Goal: Information Seeking & Learning: Learn about a topic

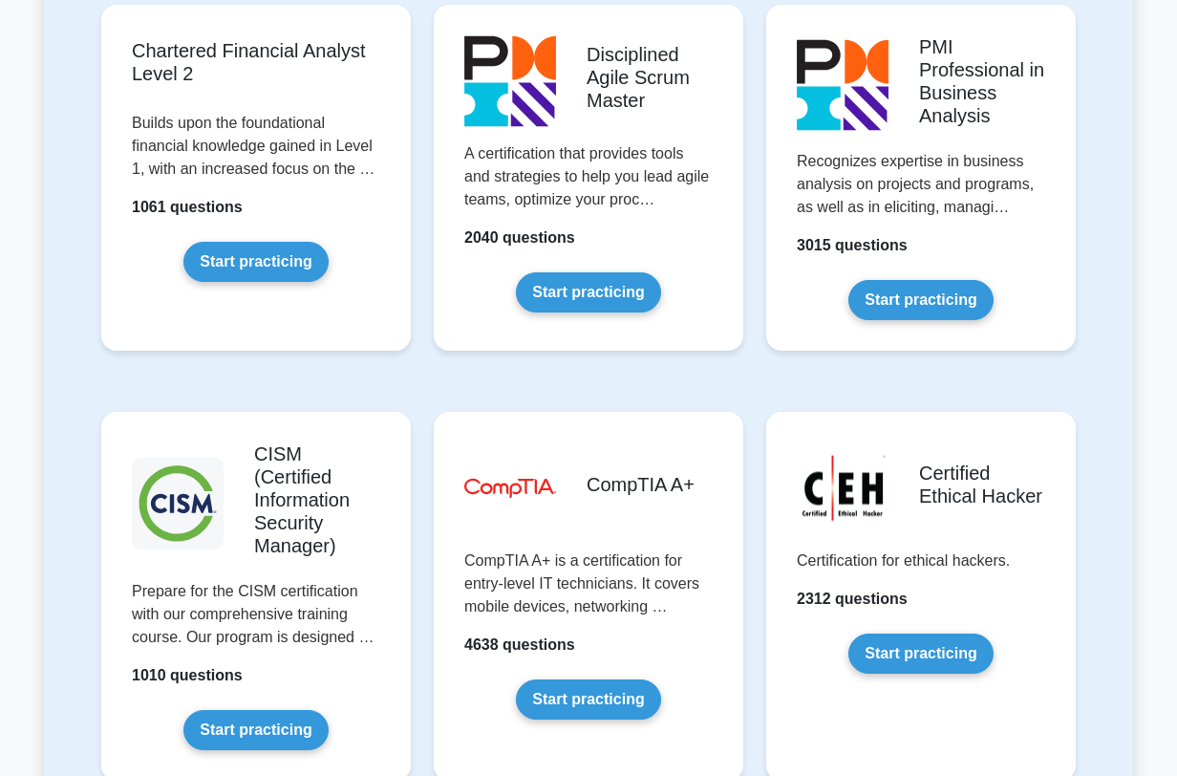
scroll to position [2865, 0]
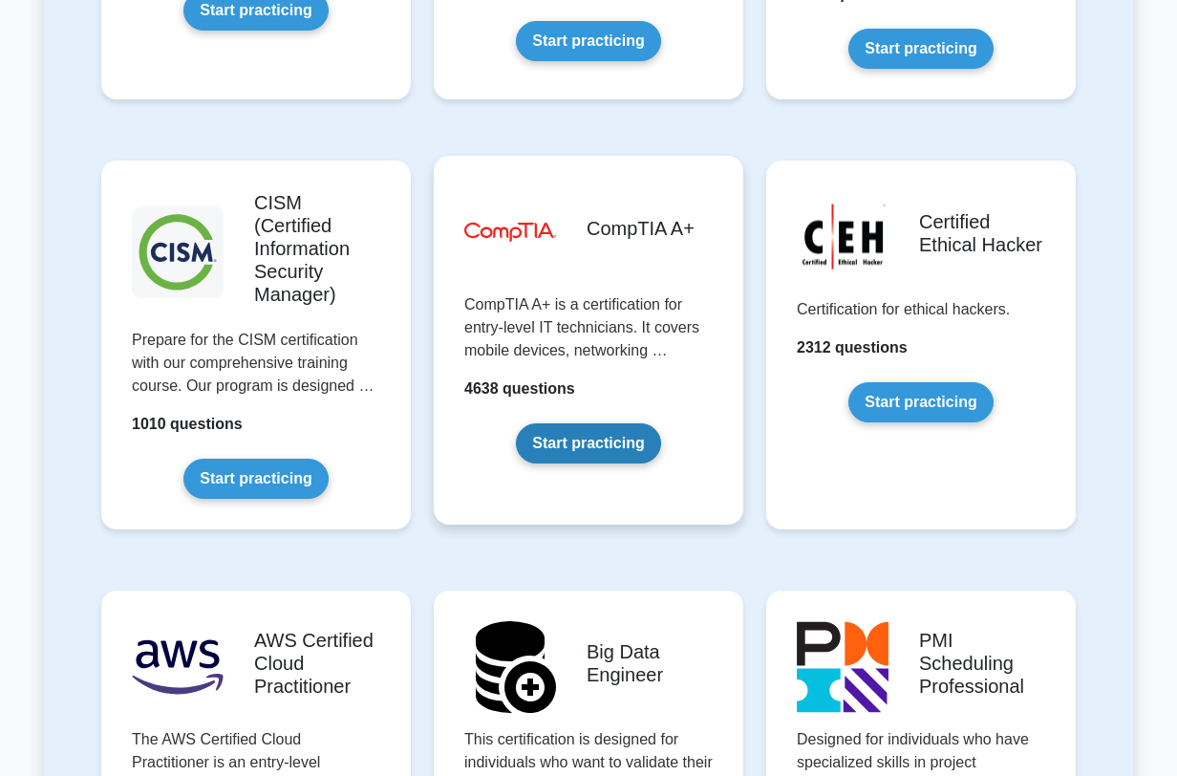
click at [607, 423] on link "Start practicing" at bounding box center [588, 443] width 144 height 40
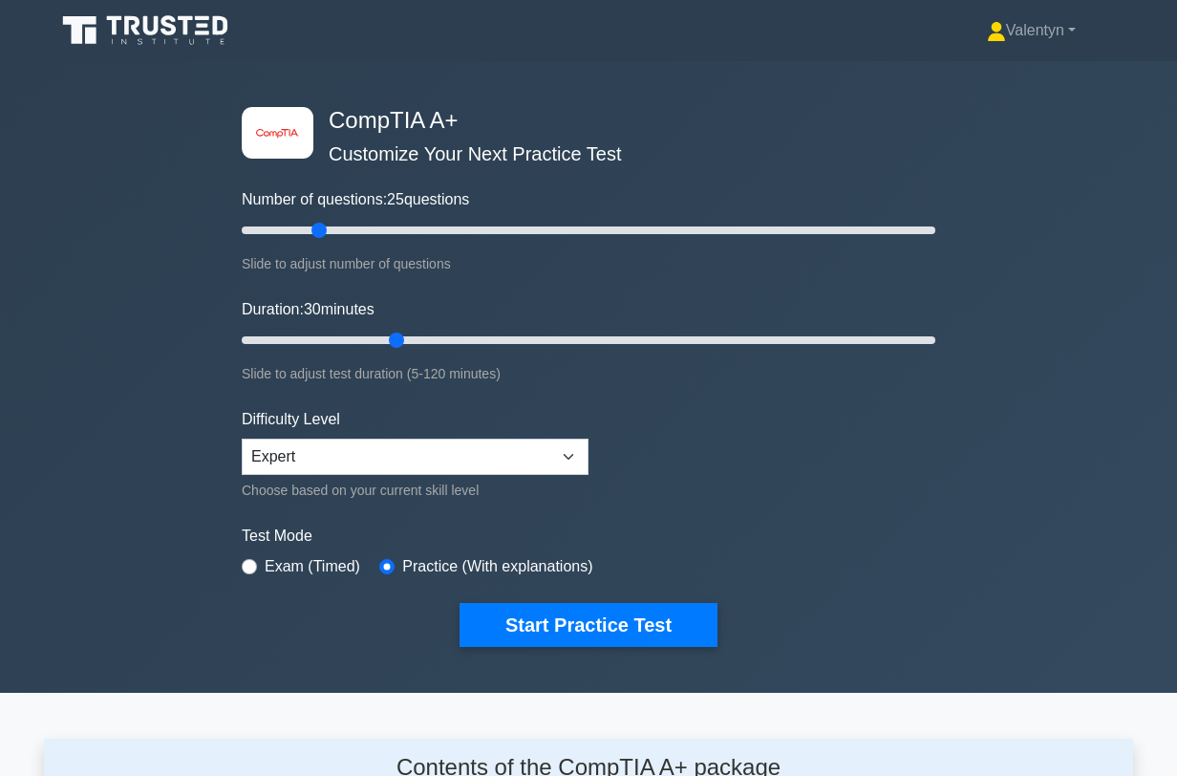
click at [88, 491] on div "image/svg+xml CompTIA A+ Customize Your Next Practice Test Number of questions:…" at bounding box center [588, 376] width 1177 height 631
